Goal: Download file/media

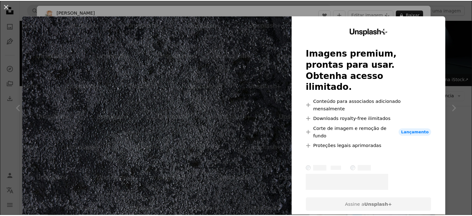
scroll to position [745, 0]
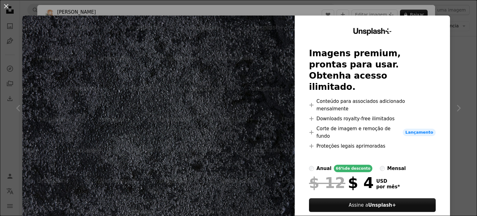
click at [466, 73] on div "An X shape Unsplash+ Imagens premium, prontas para usar. Obtenha acesso ilimita…" at bounding box center [238, 108] width 477 height 216
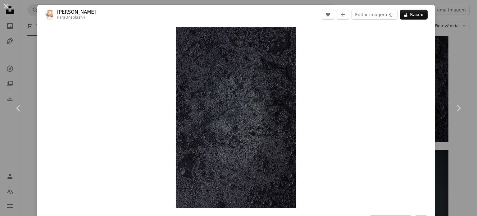
click at [425, 61] on div "Zoom in" at bounding box center [236, 117] width 398 height 187
click at [461, 75] on div "An X shape Chevron left Chevron right [PERSON_NAME] Para Unsplash+ A heart A pl…" at bounding box center [238, 108] width 477 height 216
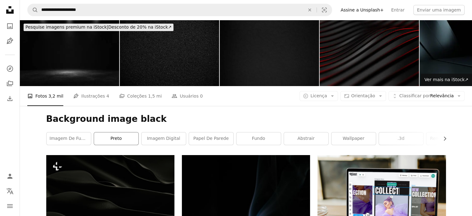
click at [101, 140] on link "preto" at bounding box center [116, 138] width 44 height 12
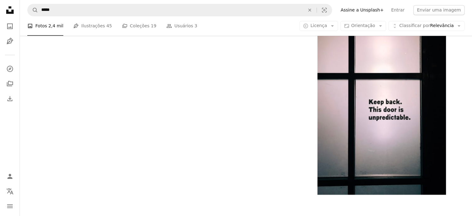
scroll to position [1273, 0]
